Goal: Find specific page/section: Find specific page/section

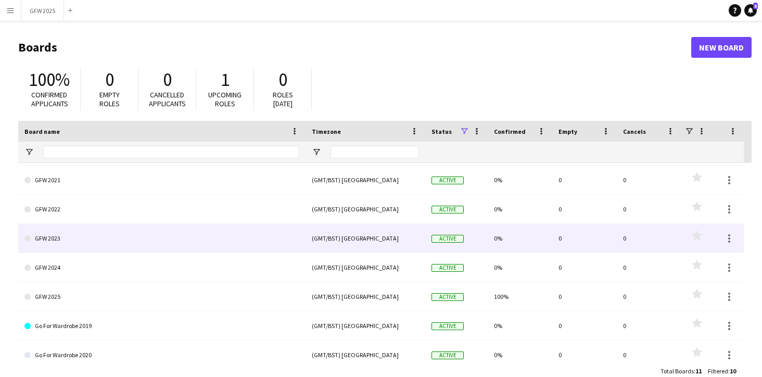
scroll to position [86, 0]
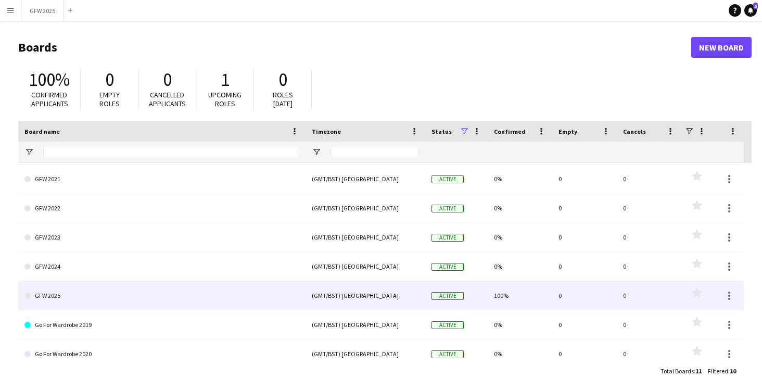
click at [209, 301] on link "GFW 2025" at bounding box center [161, 295] width 275 height 29
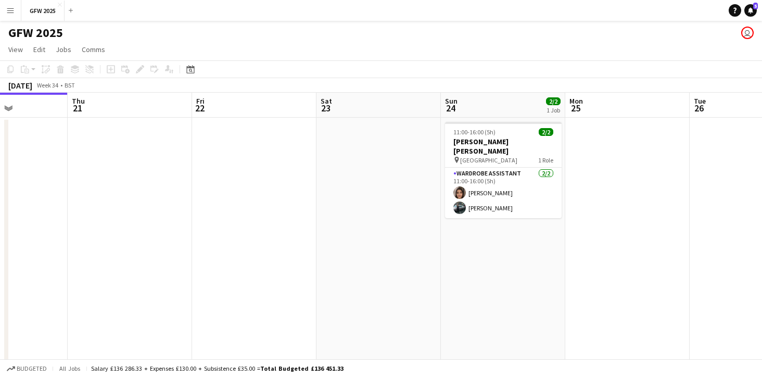
scroll to position [0, 304]
click at [11, 15] on button "Menu" at bounding box center [10, 10] width 21 height 21
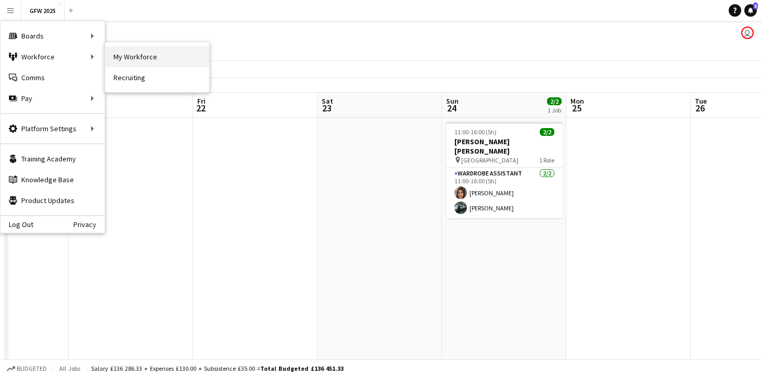
click at [128, 57] on link "My Workforce" at bounding box center [157, 56] width 104 height 21
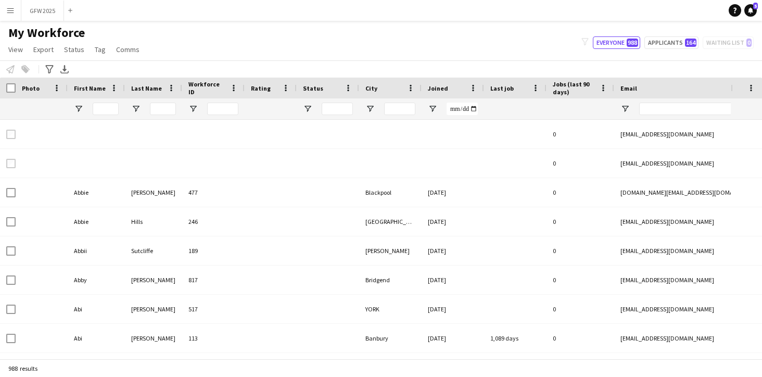
type input "******"
type input "**********"
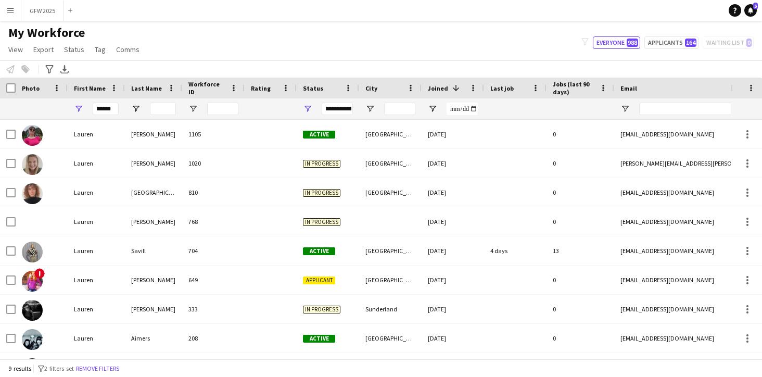
click at [519, 0] on app-navbar "Menu Boards Boards Boards All jobs Status Workforce Workforce My Workforce Recr…" at bounding box center [381, 10] width 762 height 21
click at [11, 11] on app-icon "Menu" at bounding box center [10, 10] width 8 height 8
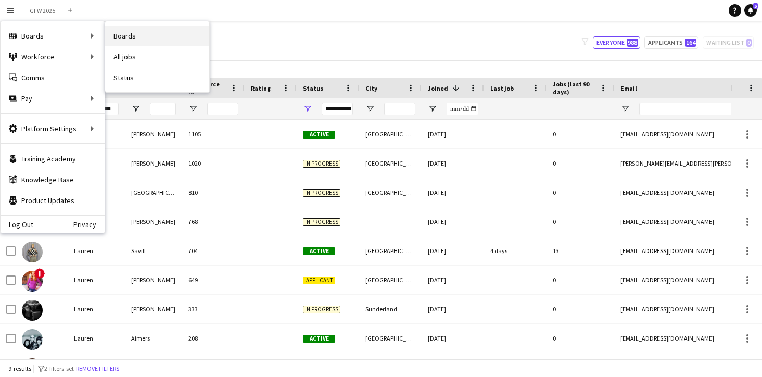
click at [123, 38] on link "Boards" at bounding box center [157, 35] width 104 height 21
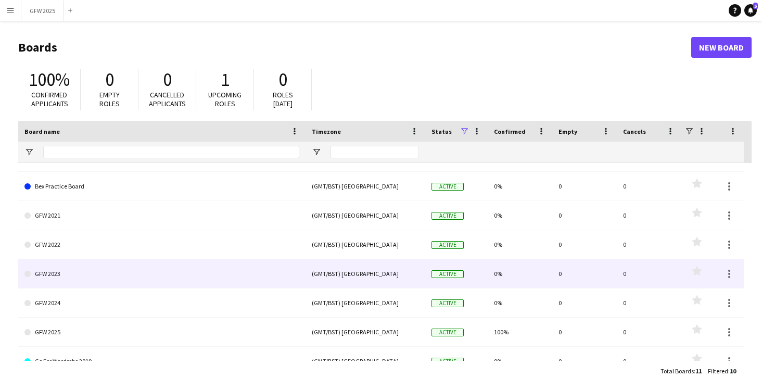
scroll to position [49, 0]
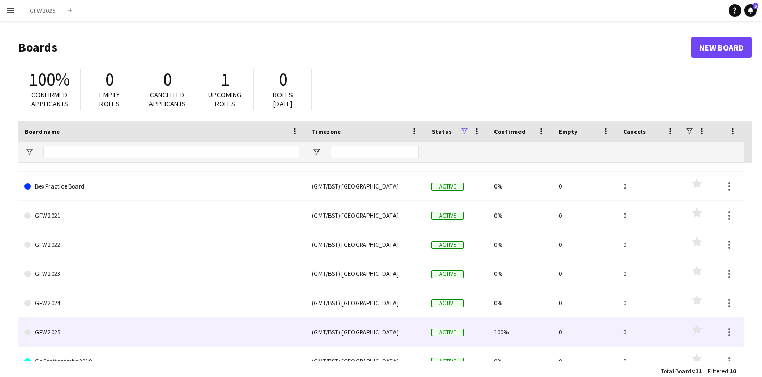
click at [132, 326] on link "GFW 2025" at bounding box center [161, 331] width 275 height 29
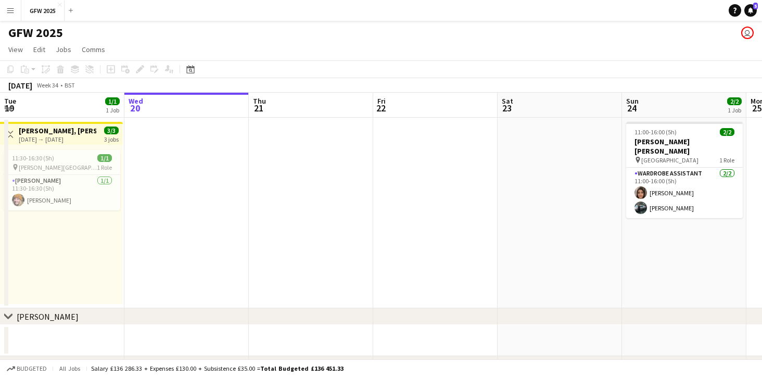
click at [14, 8] on app-icon "Menu" at bounding box center [10, 10] width 8 height 8
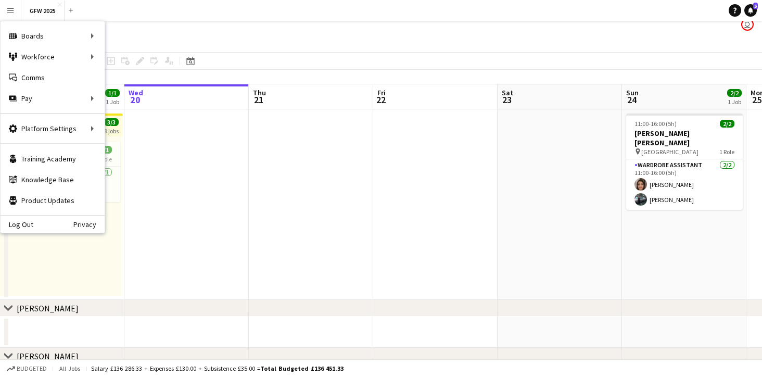
scroll to position [10, 0]
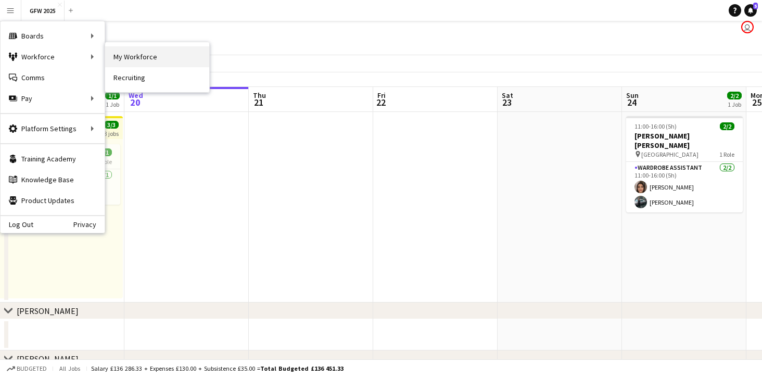
click at [132, 58] on link "My Workforce" at bounding box center [157, 56] width 104 height 21
